Goal: Information Seeking & Learning: Learn about a topic

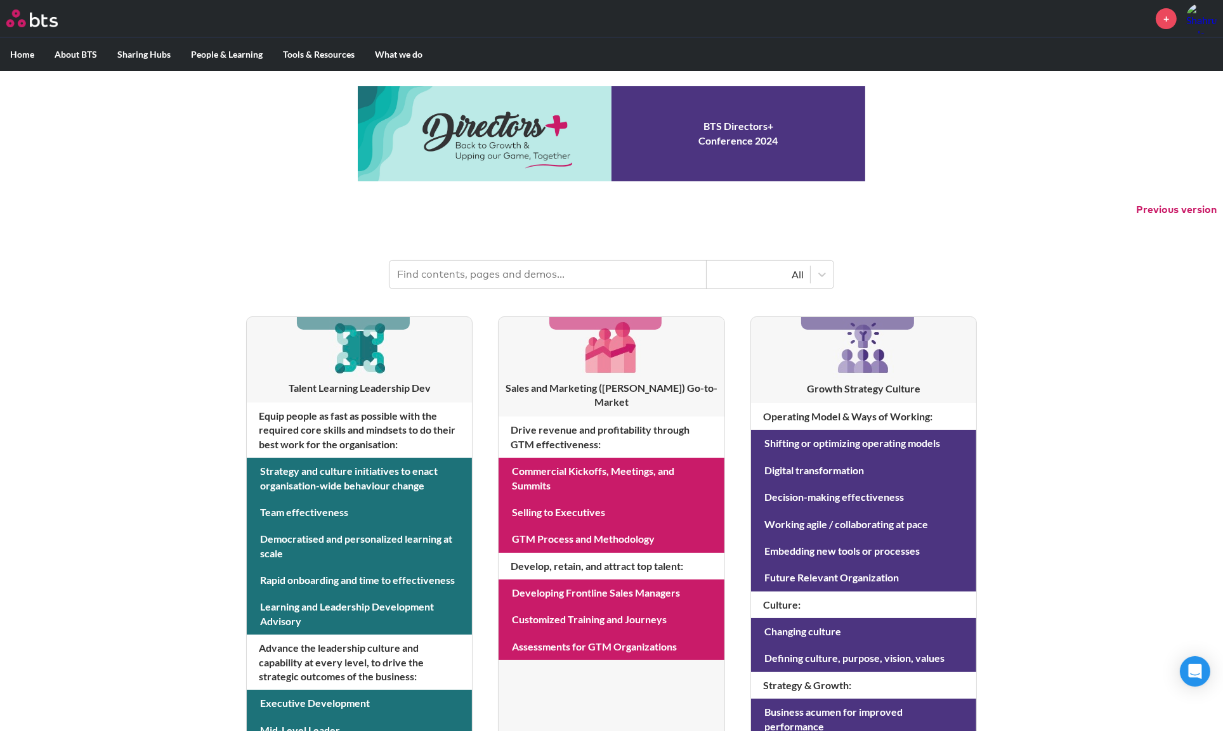
drag, startPoint x: 1013, startPoint y: 318, endPoint x: 1067, endPoint y: 243, distance: 92.8
click at [1067, 243] on header "All" at bounding box center [611, 268] width 1223 height 66
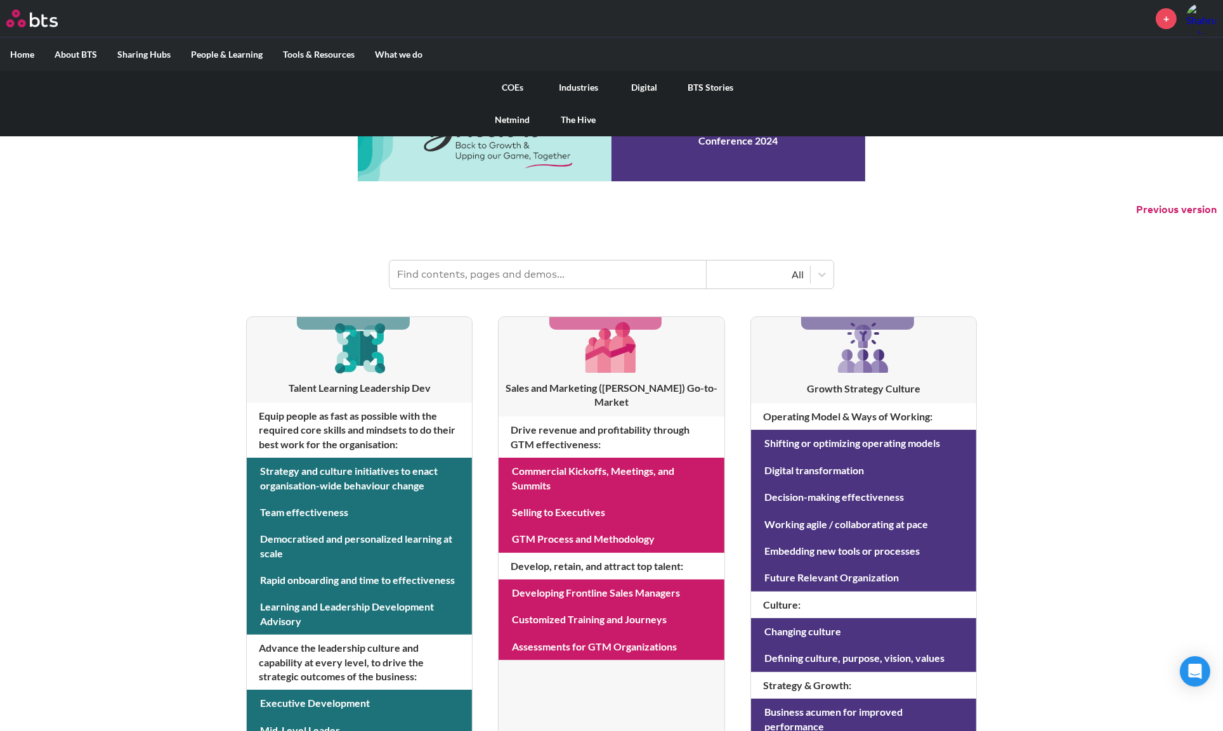
click at [699, 89] on link "BTS Stories" at bounding box center [710, 87] width 66 height 33
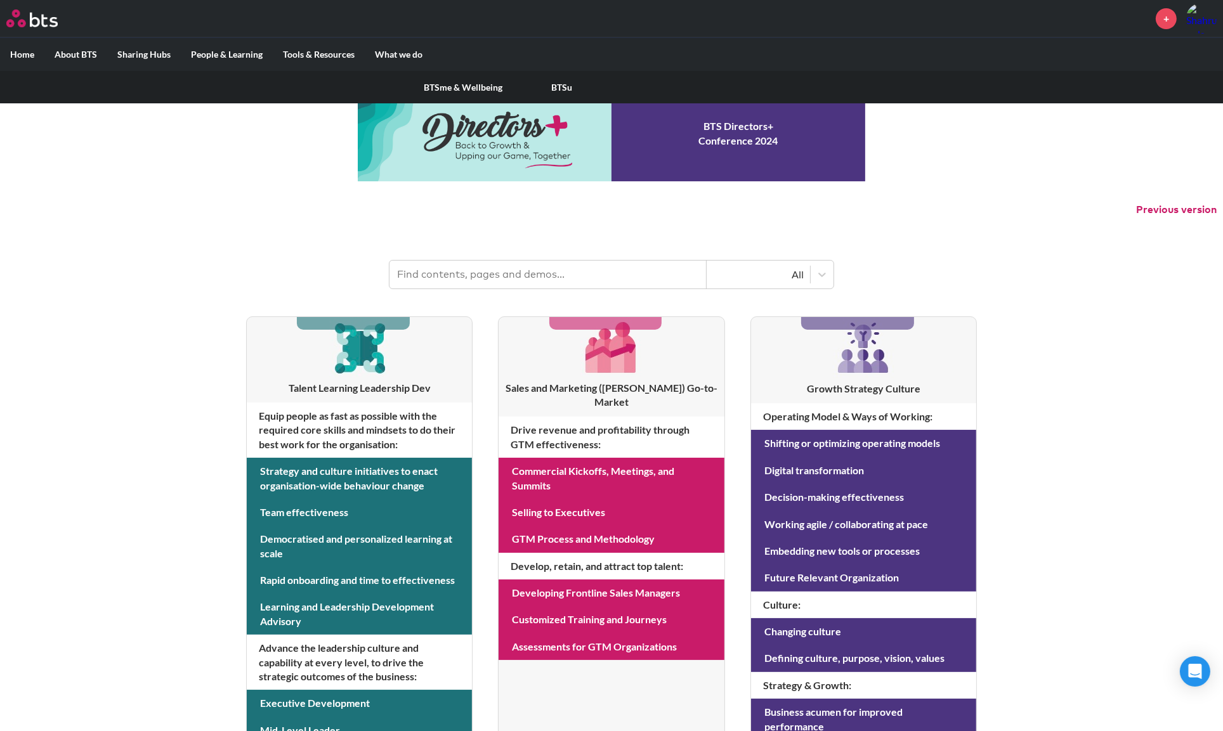
click at [243, 56] on label "People & Learning" at bounding box center [227, 54] width 92 height 33
click at [0, 0] on input "People & Learning" at bounding box center [0, 0] width 0 height 0
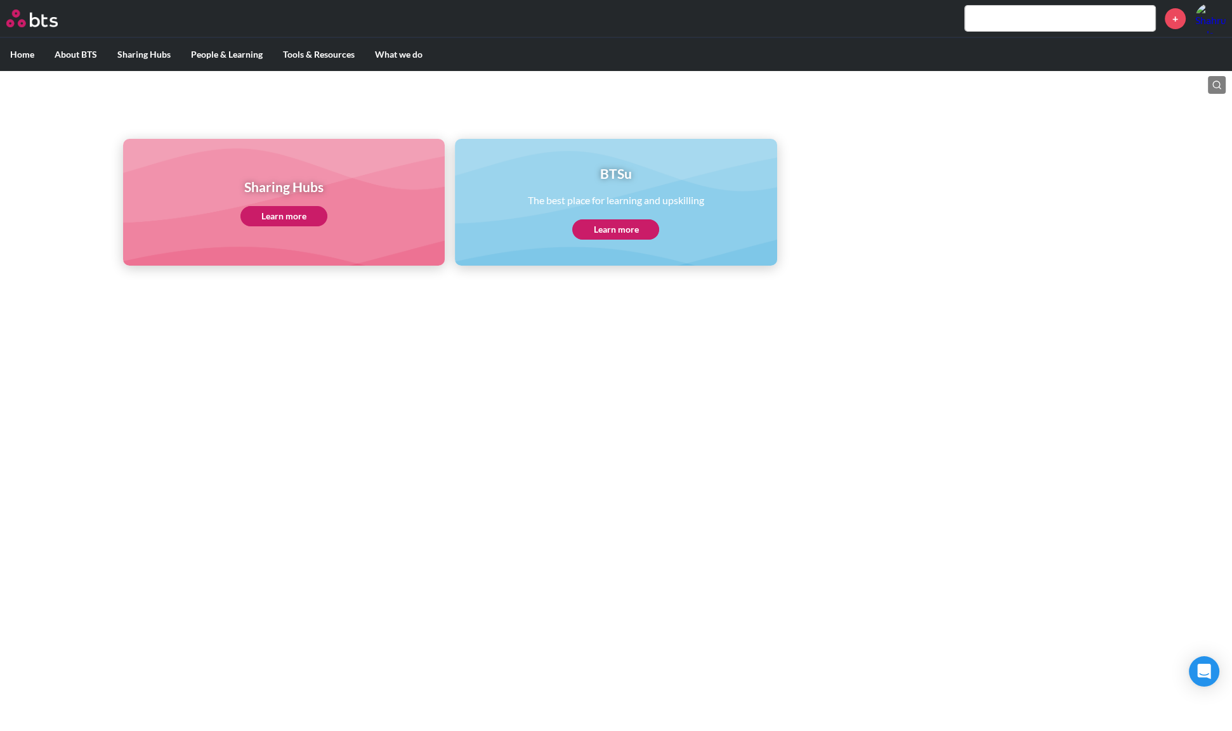
click at [30, 50] on label "Home" at bounding box center [22, 54] width 44 height 33
click at [0, 0] on input "Home" at bounding box center [0, 0] width 0 height 0
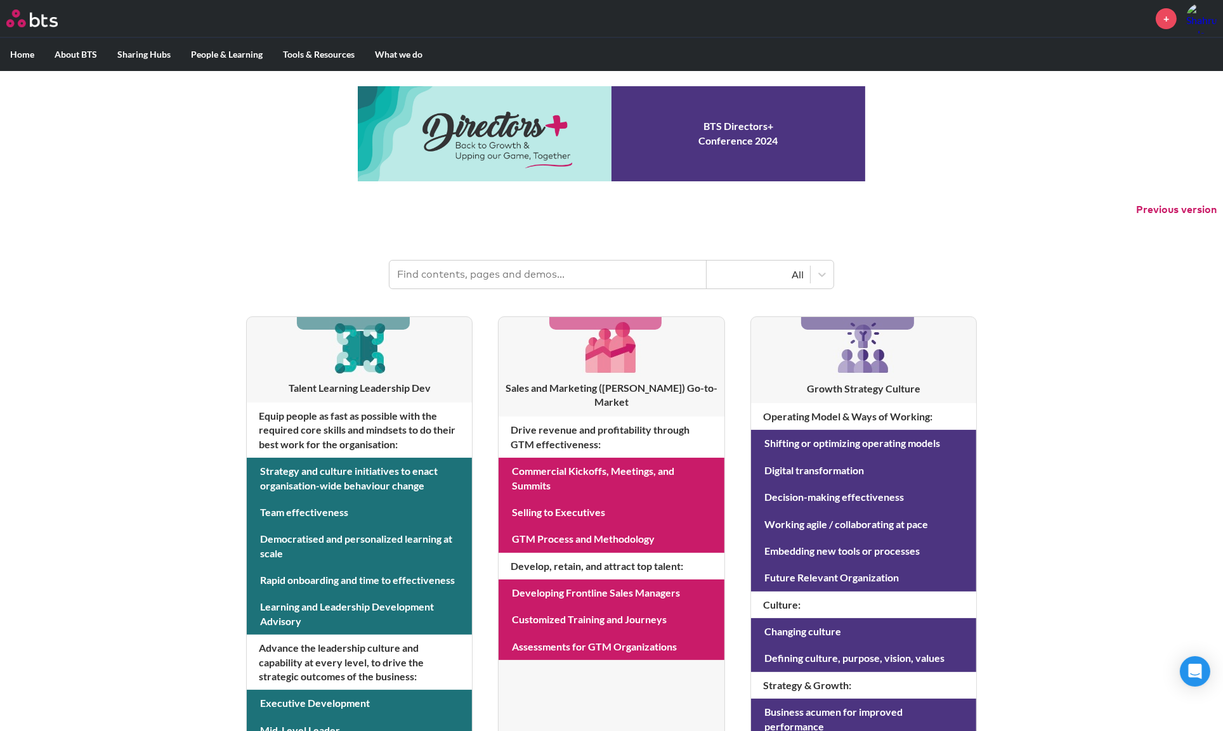
click at [514, 274] on input "text" at bounding box center [547, 275] width 317 height 28
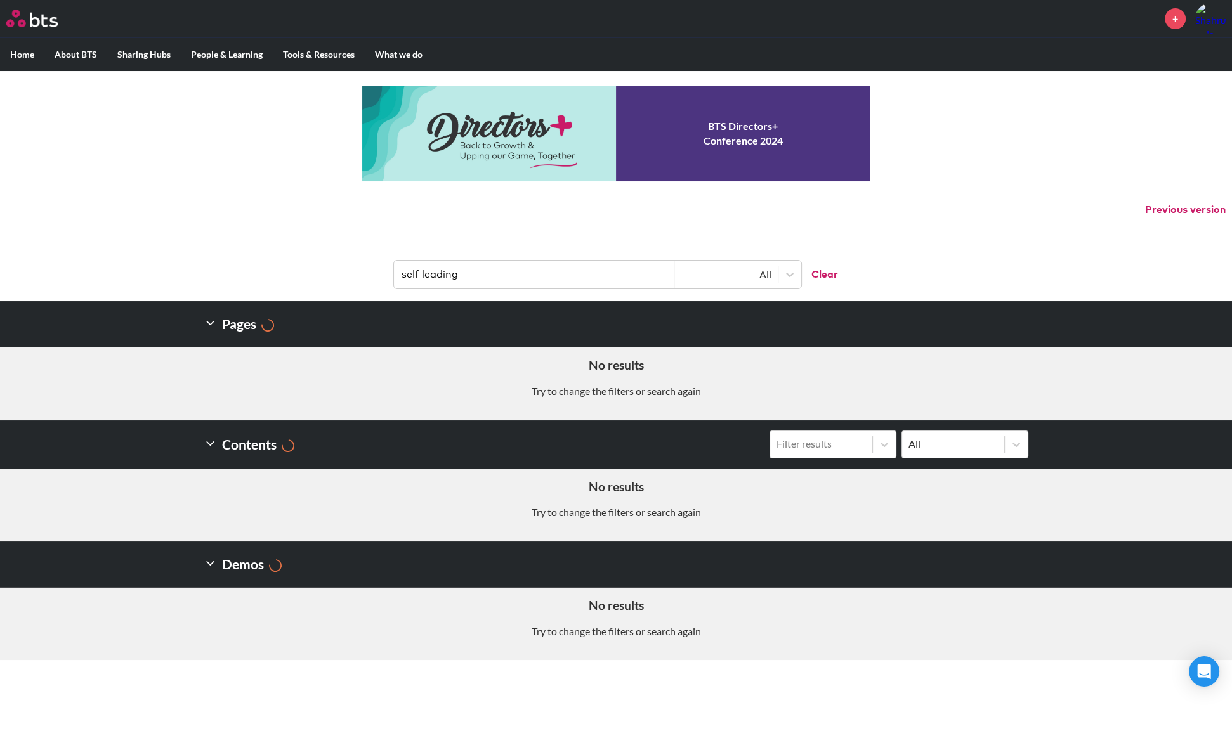
click at [525, 272] on input "self leading" at bounding box center [534, 275] width 280 height 28
type input "self leading others"
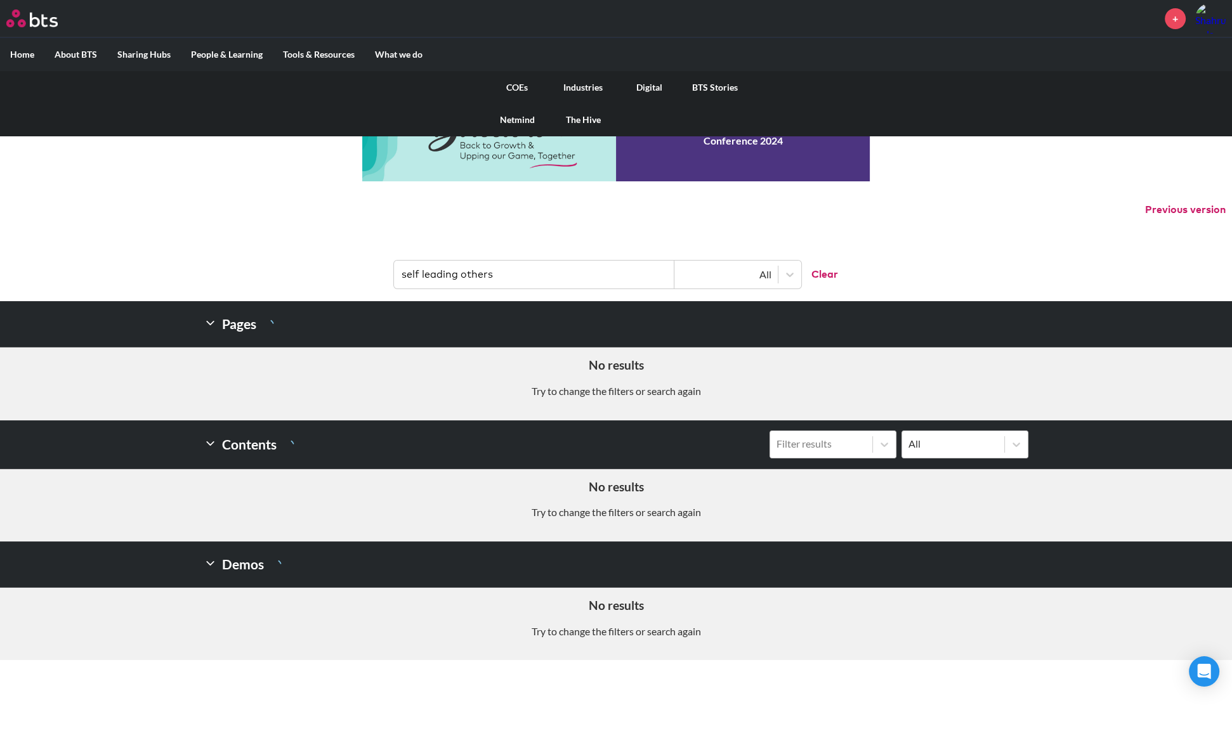
click at [710, 86] on link "BTS Stories" at bounding box center [715, 87] width 66 height 33
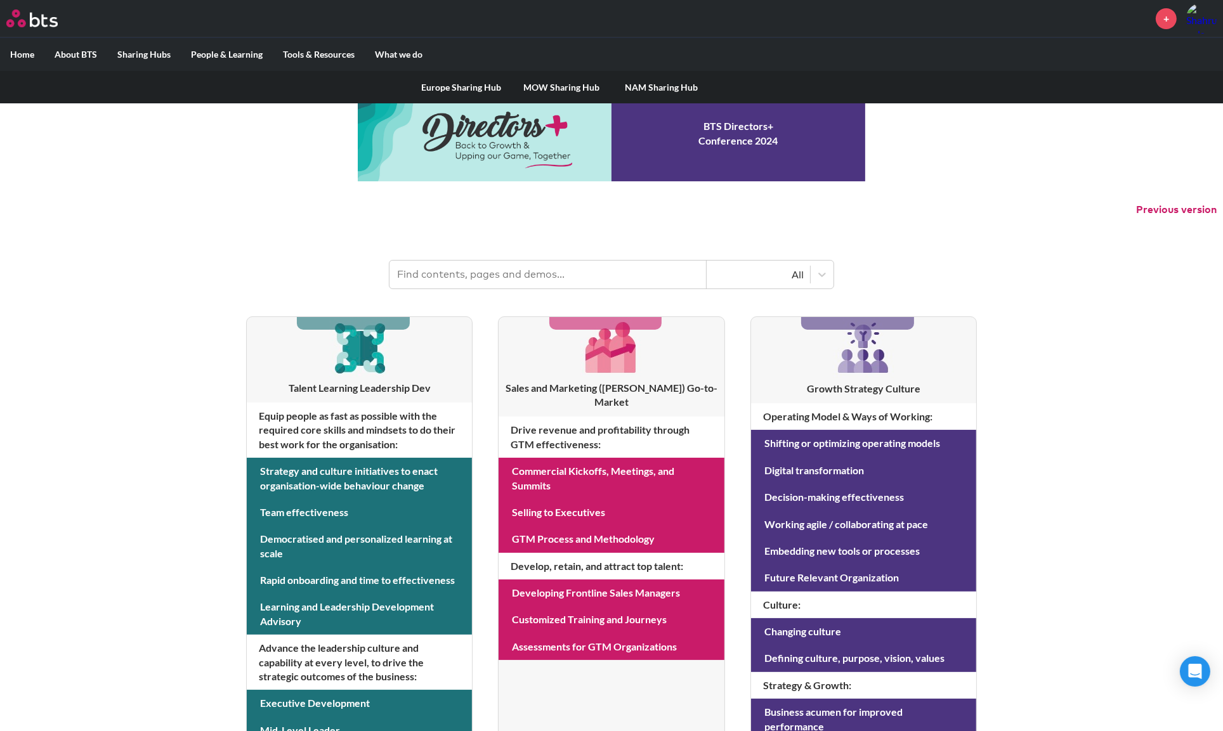
click at [136, 56] on label "Sharing Hubs" at bounding box center [144, 54] width 74 height 33
click at [0, 0] on input "Sharing Hubs" at bounding box center [0, 0] width 0 height 0
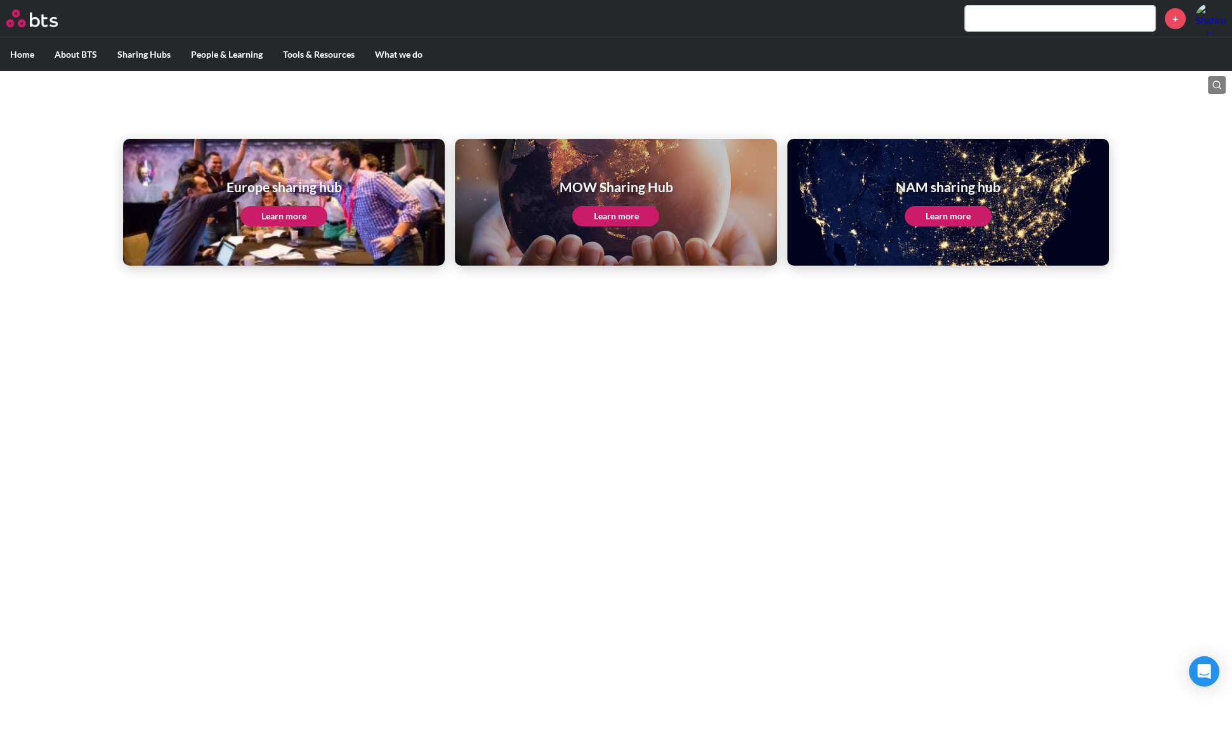
click at [634, 214] on link "Learn more" at bounding box center [615, 216] width 87 height 20
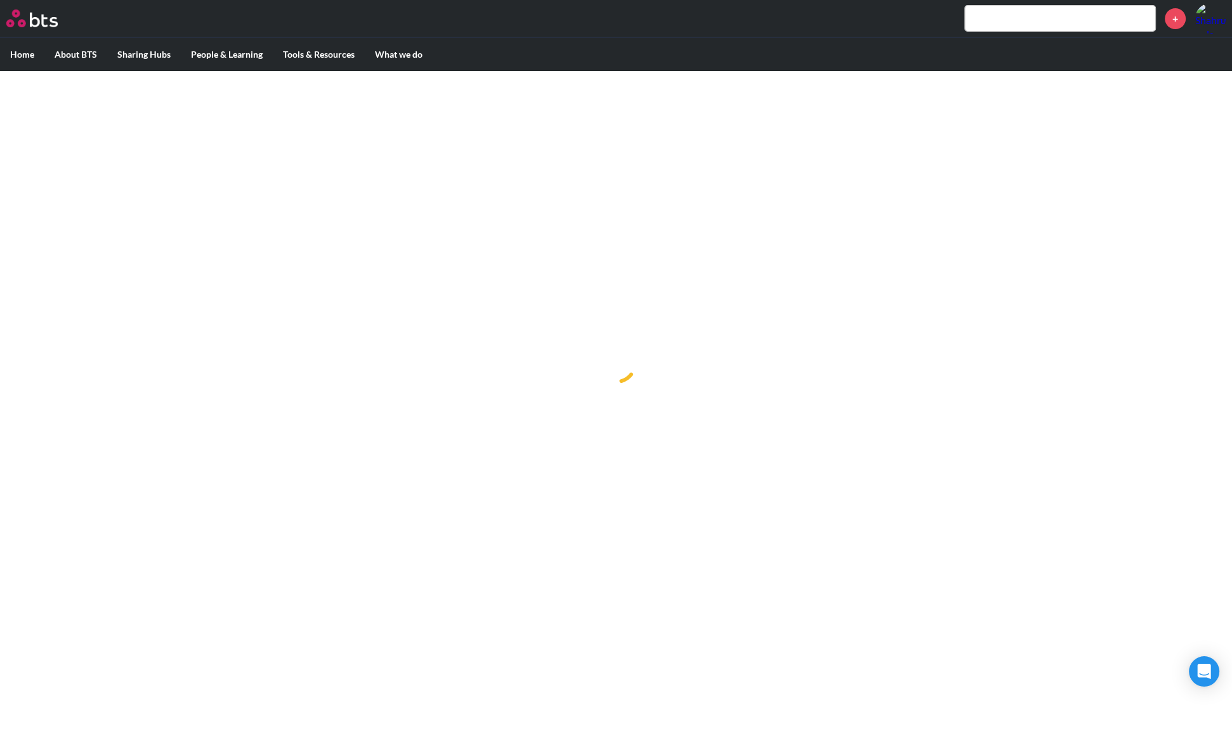
click at [23, 49] on label "Home" at bounding box center [22, 54] width 44 height 33
click at [0, 0] on input "Home" at bounding box center [0, 0] width 0 height 0
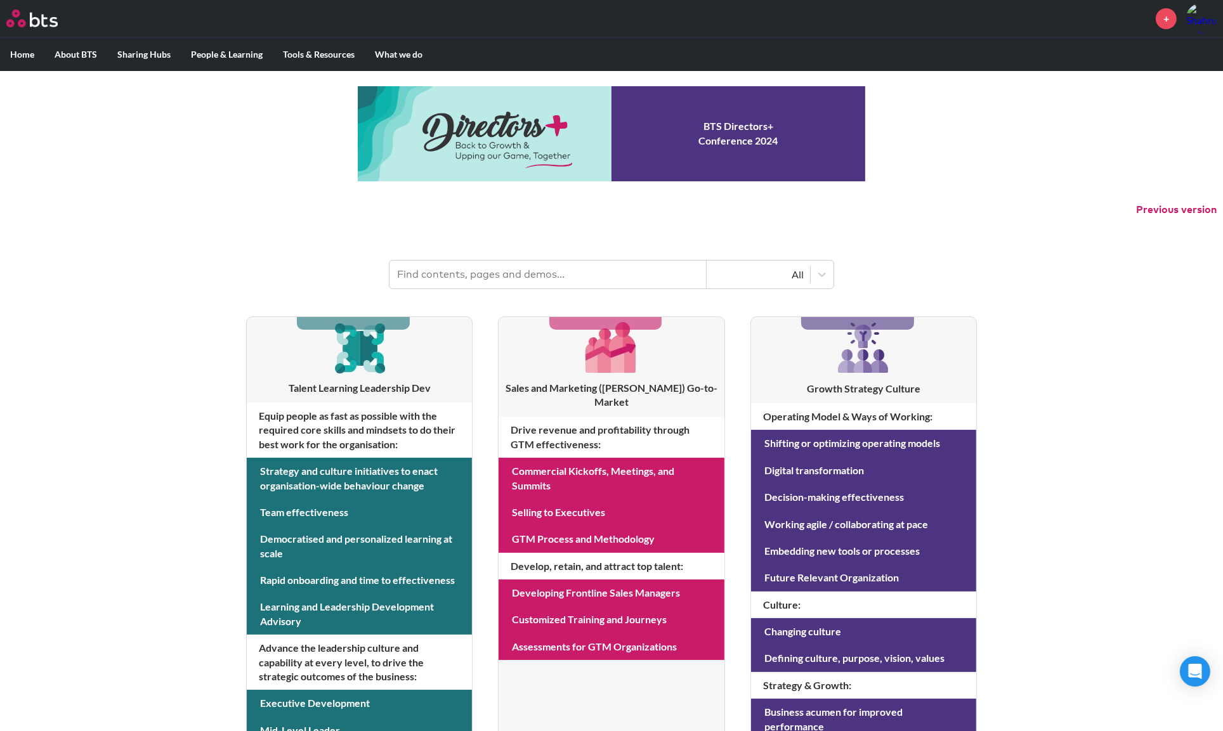
click at [1121, 419] on div "MENU + Home About BTS Who we are How we work: Policies, Toolkits and Guidance I…" at bounding box center [611, 543] width 1223 height 1086
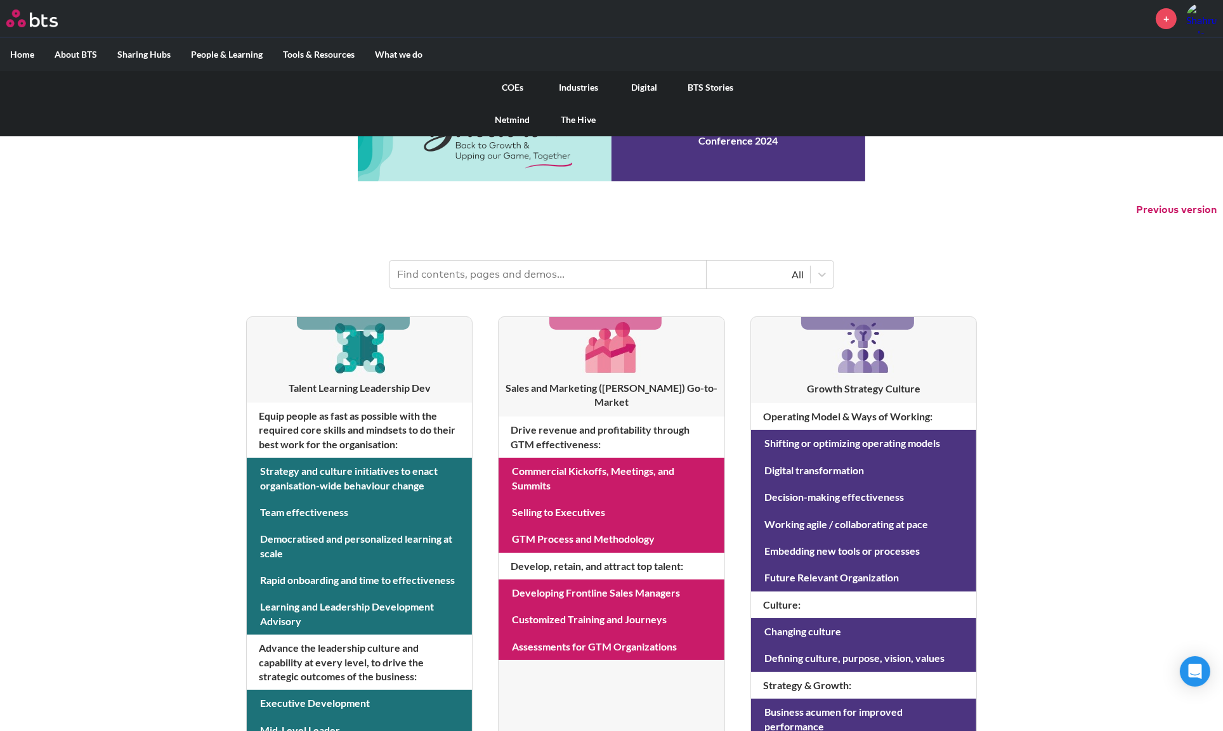
click at [702, 86] on link "BTS Stories" at bounding box center [710, 87] width 66 height 33
